Goal: Obtain resource: Download file/media

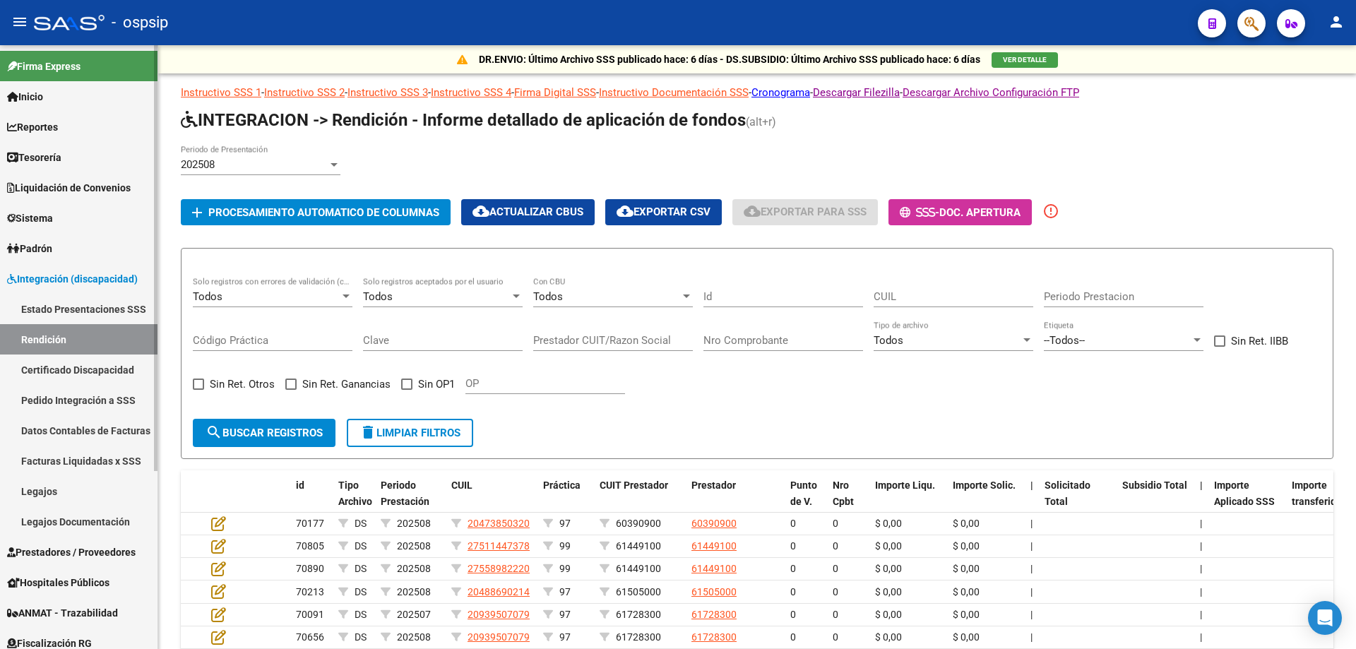
click at [58, 128] on span "Reportes" at bounding box center [32, 127] width 51 height 16
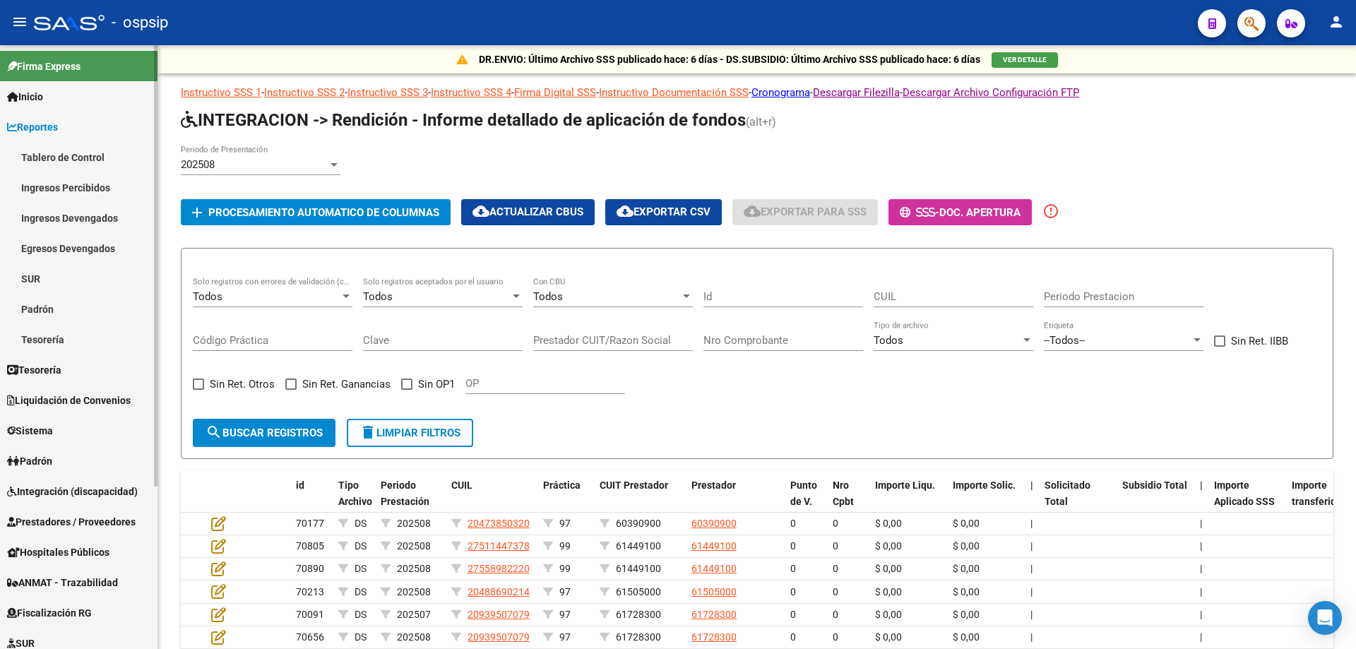
click at [78, 189] on link "Ingresos Percibidos" at bounding box center [78, 187] width 157 height 30
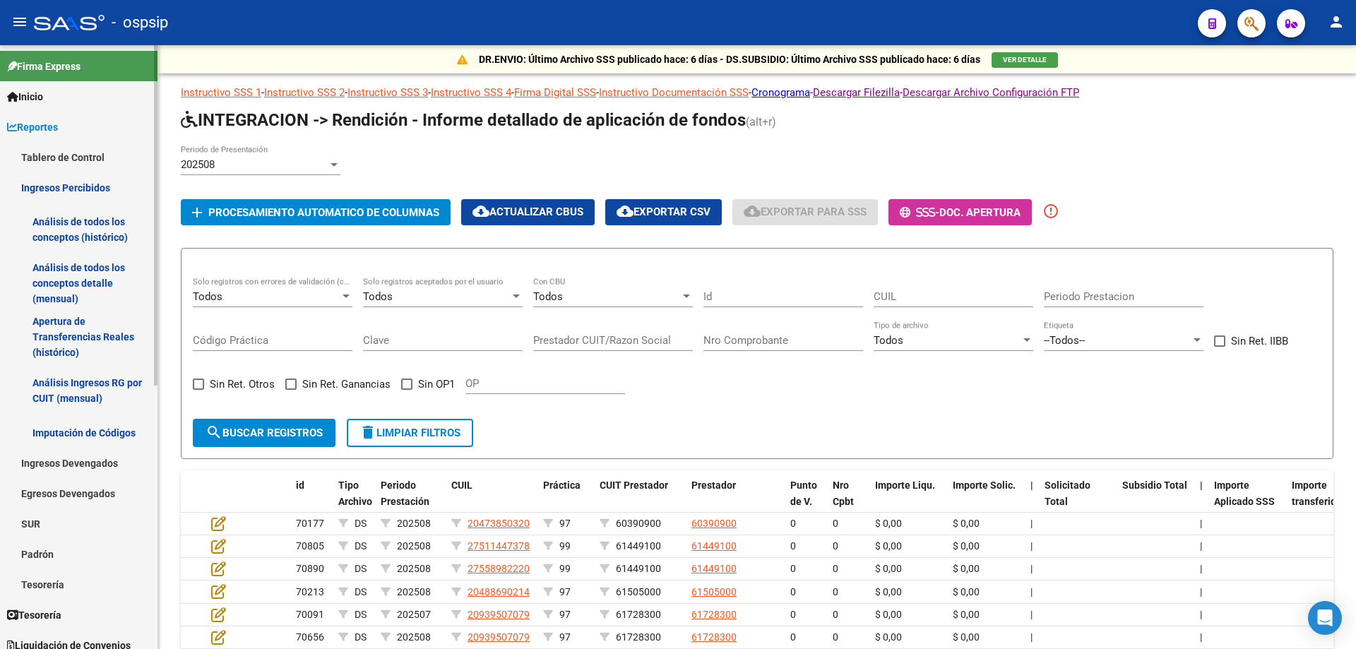
click at [64, 298] on link "Análisis de todos los conceptos detalle (mensual)" at bounding box center [78, 283] width 157 height 54
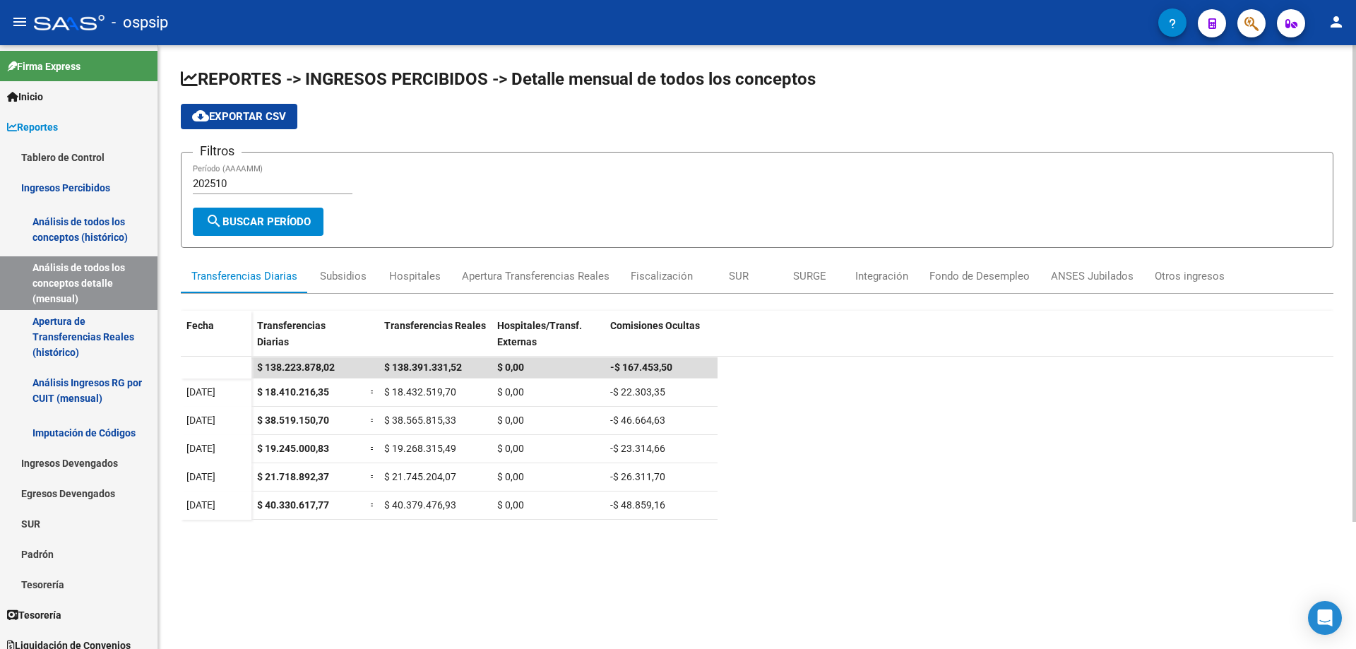
click at [282, 176] on div "202510 Período (AAAAMM)" at bounding box center [273, 179] width 160 height 30
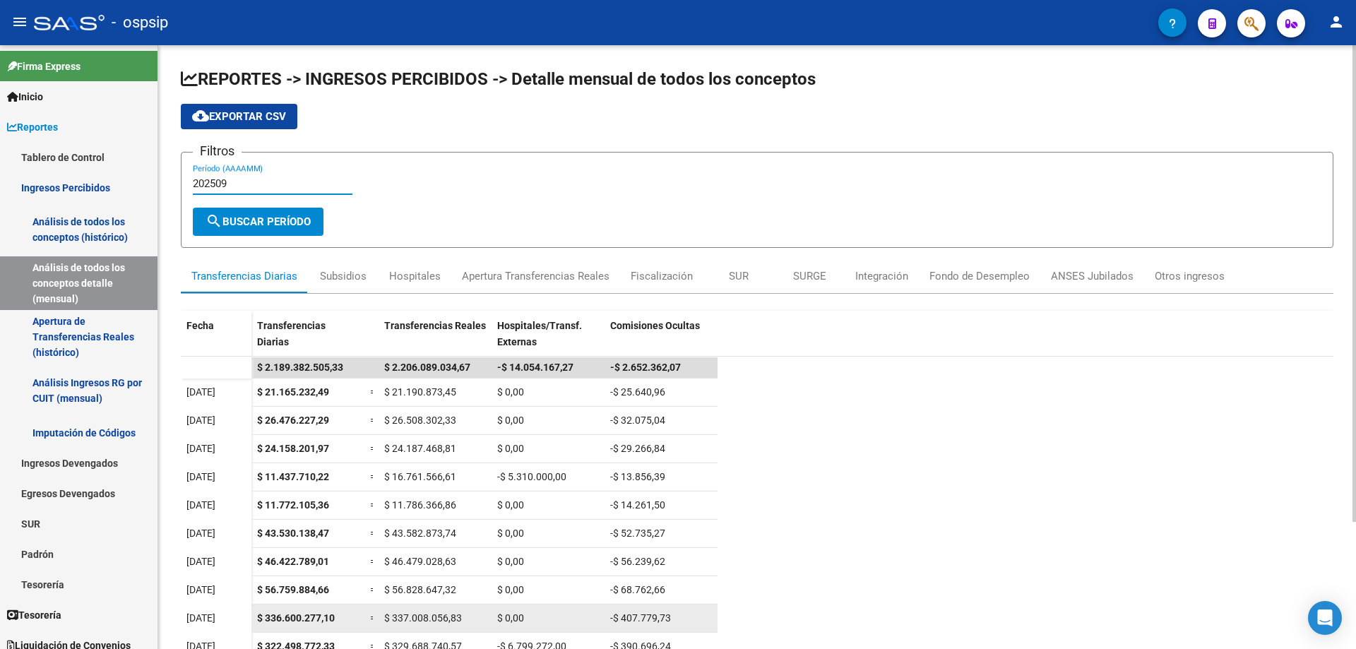
type input "202509"
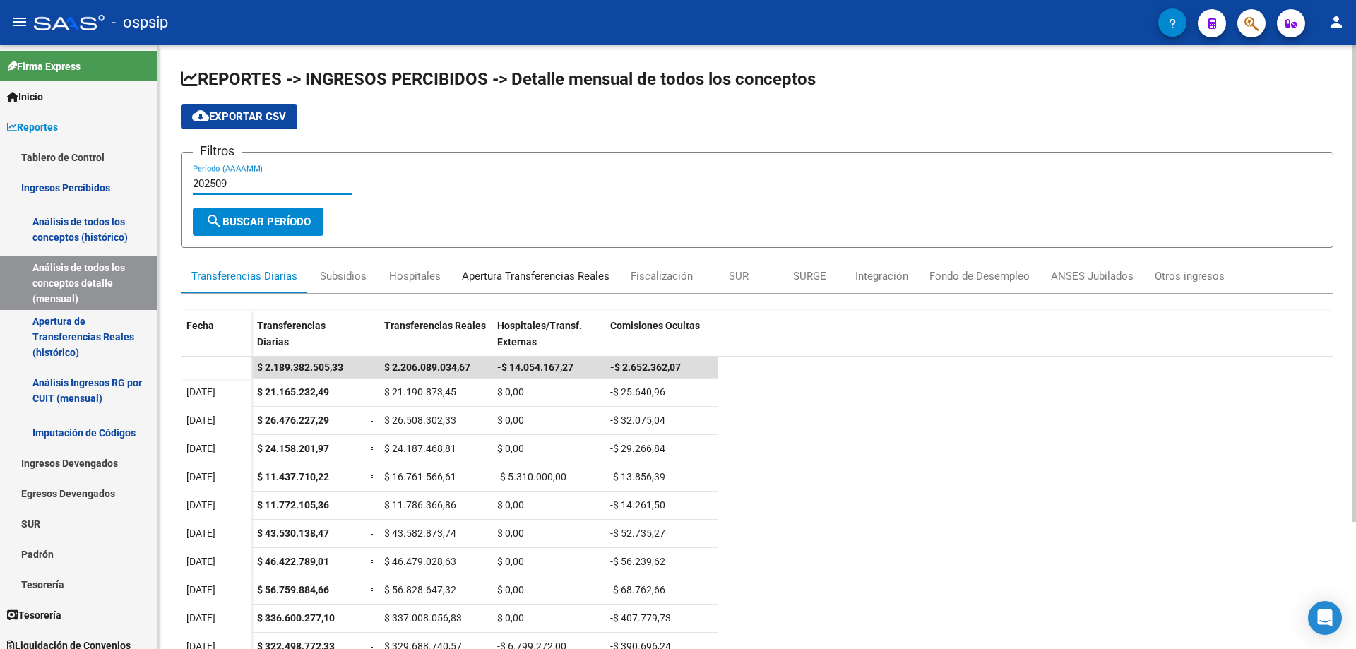
click at [519, 281] on div "Apertura Transferencias Reales" at bounding box center [536, 276] width 148 height 16
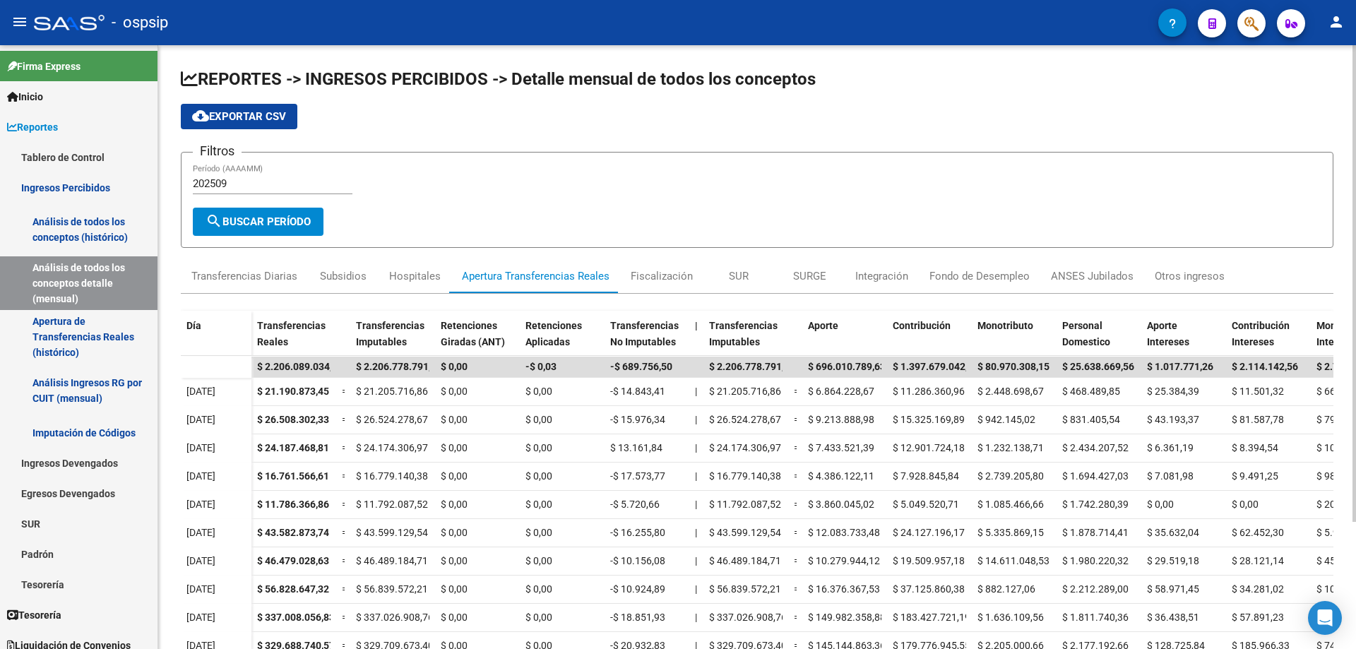
click at [278, 110] on span "cloud_download Exportar CSV" at bounding box center [239, 116] width 94 height 13
click at [336, 273] on div "Subsidios" at bounding box center [343, 276] width 47 height 16
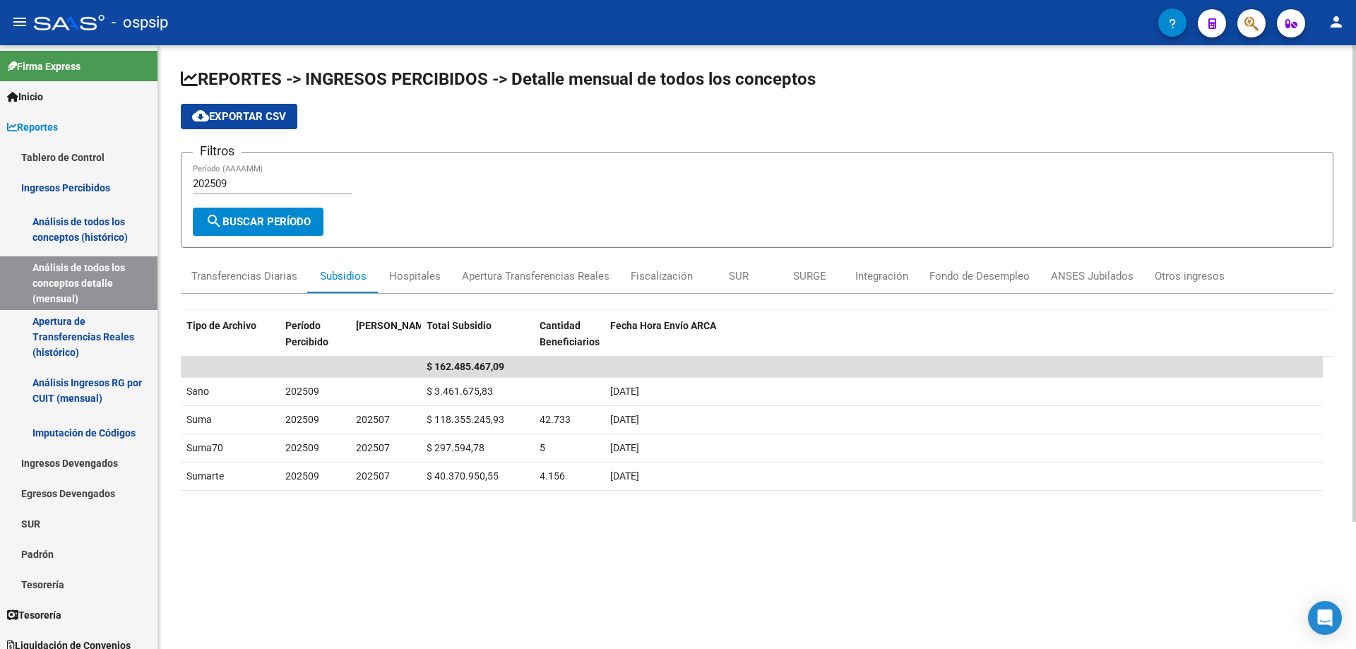
click at [244, 117] on span "cloud_download Exportar CSV" at bounding box center [239, 116] width 94 height 13
click at [405, 269] on div "Hospitales" at bounding box center [415, 276] width 52 height 16
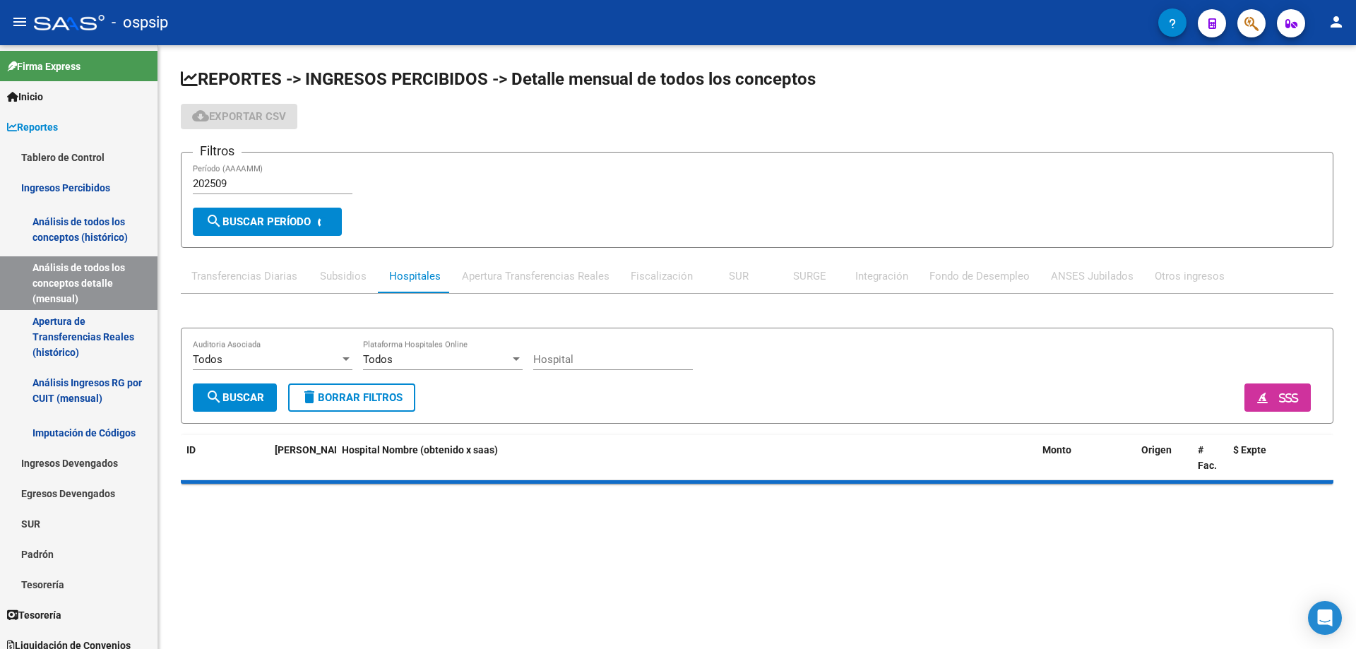
click at [234, 279] on div "Transferencias Diarias" at bounding box center [244, 276] width 106 height 16
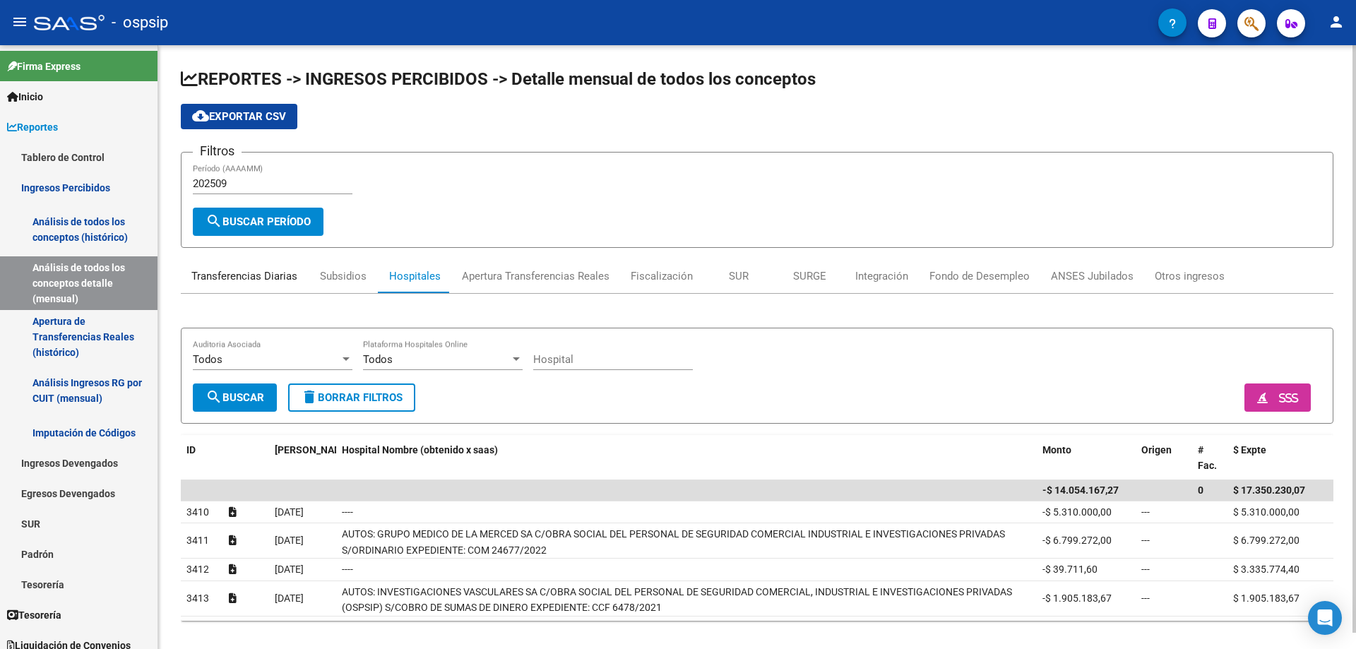
click at [245, 261] on div "Transferencias Diarias" at bounding box center [244, 276] width 127 height 34
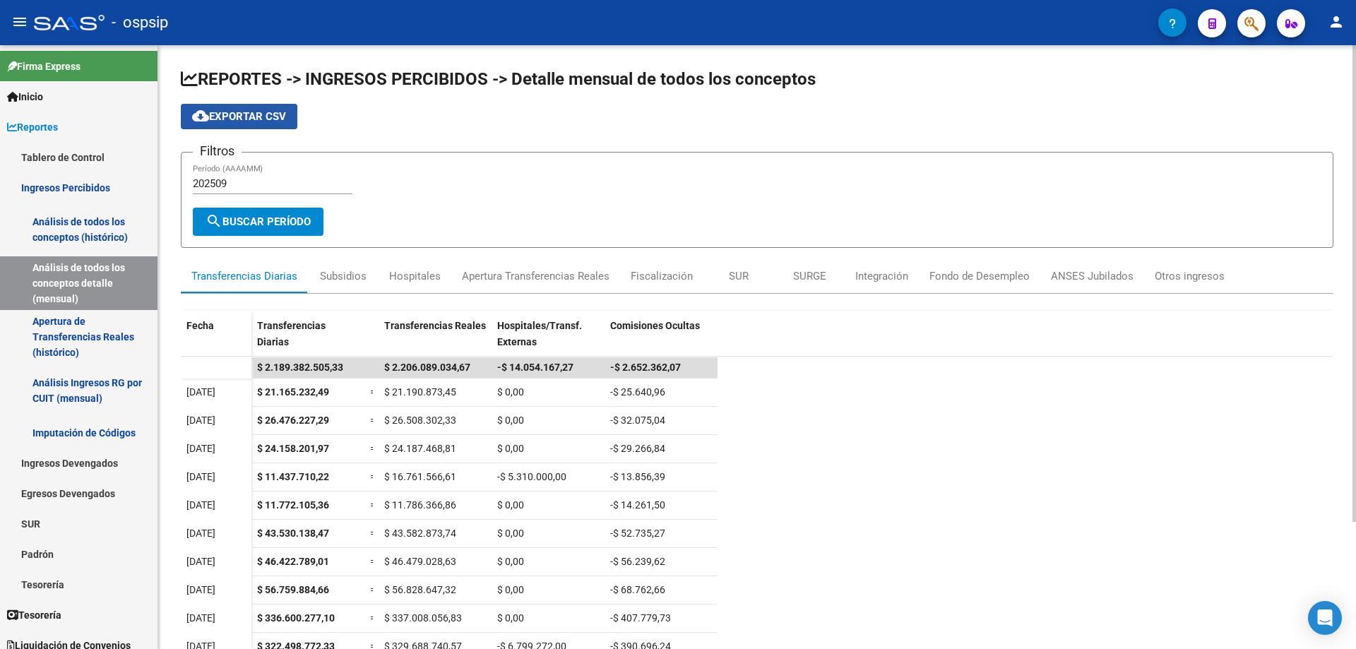
click at [273, 121] on span "cloud_download Exportar CSV" at bounding box center [239, 116] width 94 height 13
click at [424, 273] on div "Hospitales" at bounding box center [415, 276] width 52 height 16
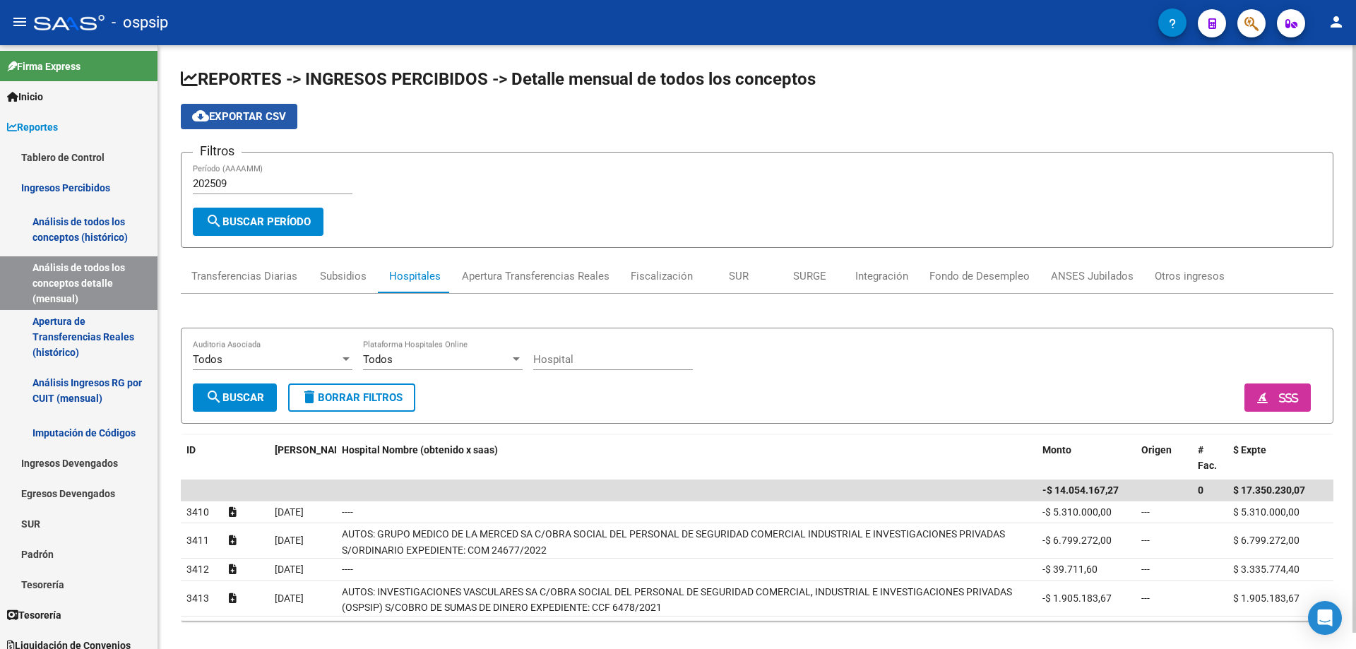
click at [249, 117] on span "cloud_download Exportar CSV" at bounding box center [239, 116] width 94 height 13
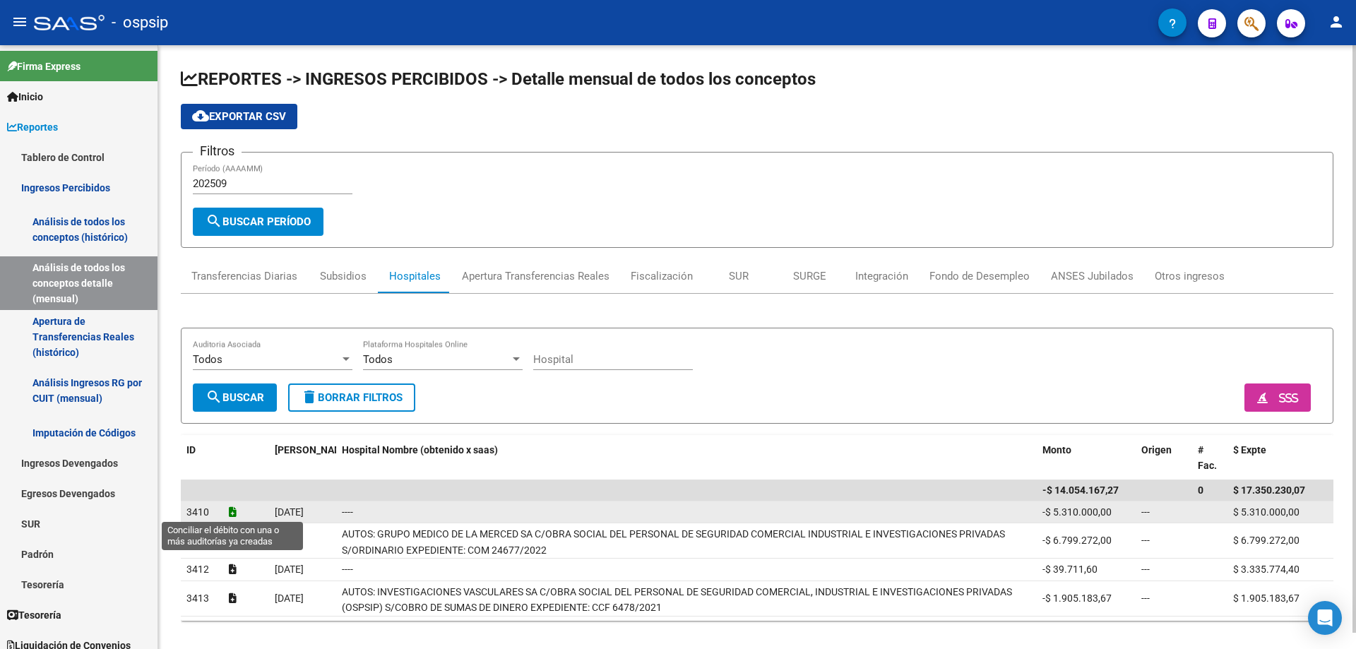
click at [230, 512] on icon at bounding box center [233, 512] width 8 height 10
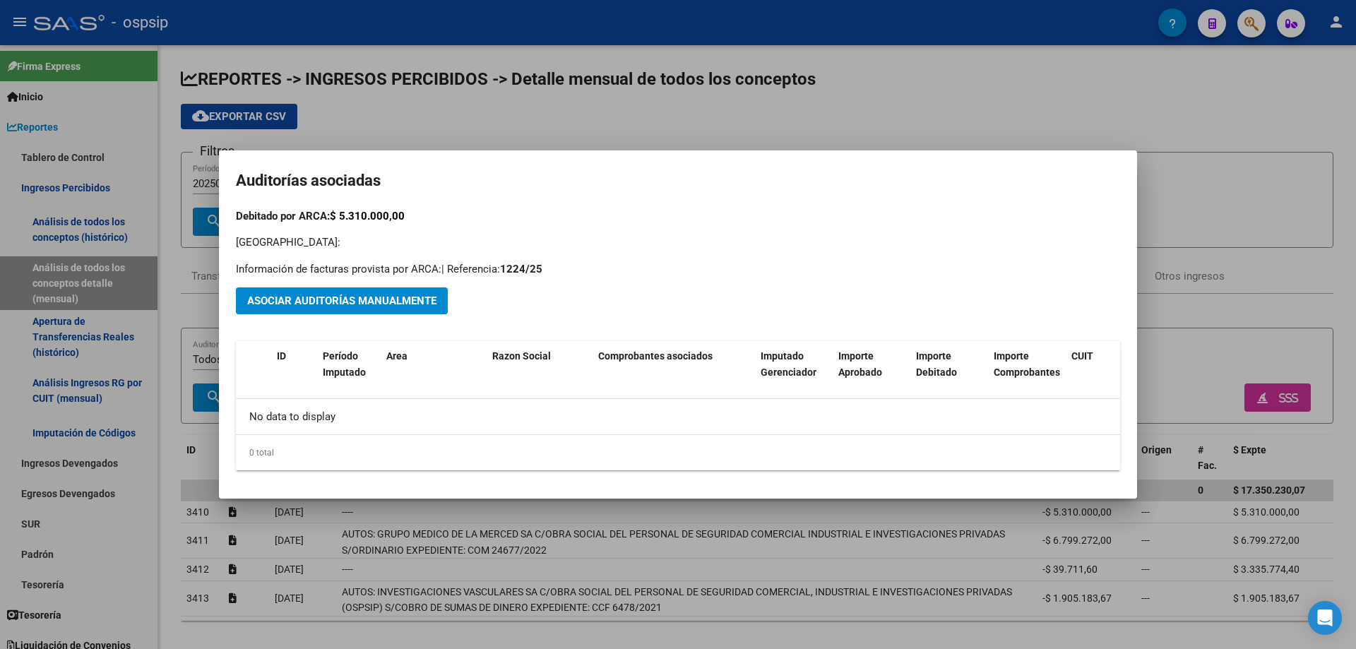
click at [1149, 163] on div at bounding box center [678, 324] width 1356 height 649
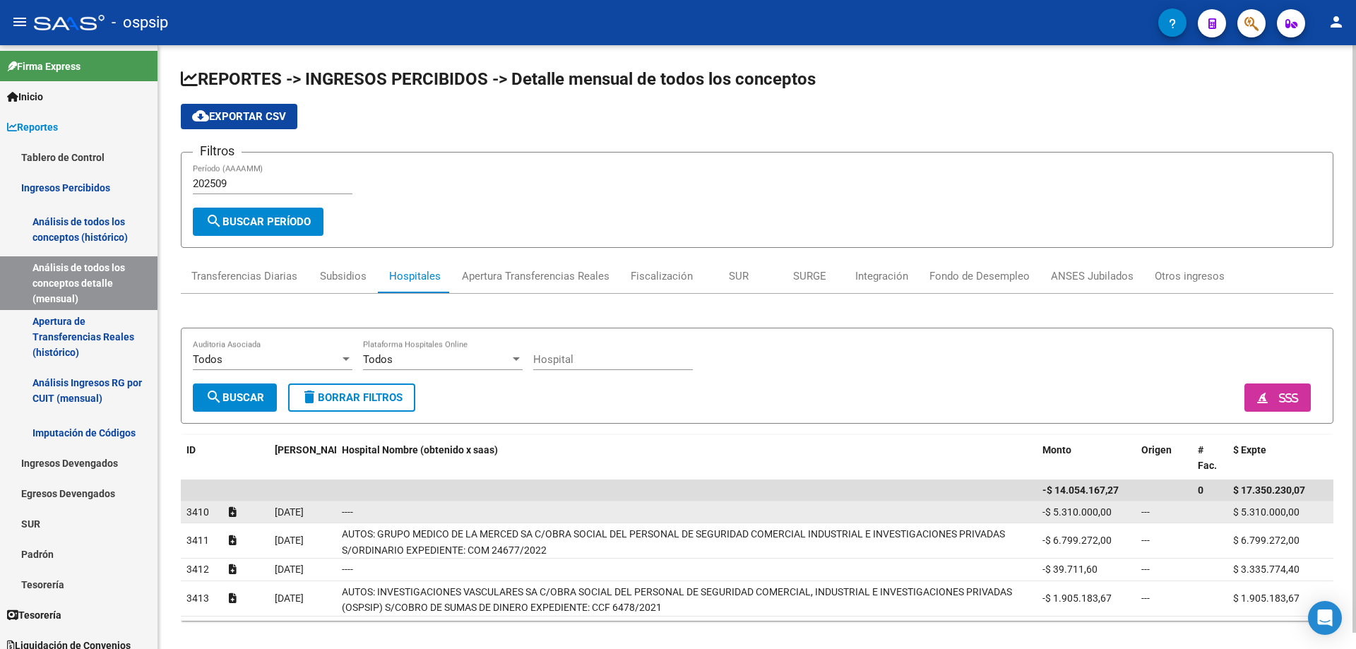
click at [422, 507] on div "----" at bounding box center [686, 512] width 689 height 16
click at [419, 521] on datatable-body-cell "----" at bounding box center [686, 512] width 700 height 22
